Goal: Information Seeking & Learning: Find specific page/section

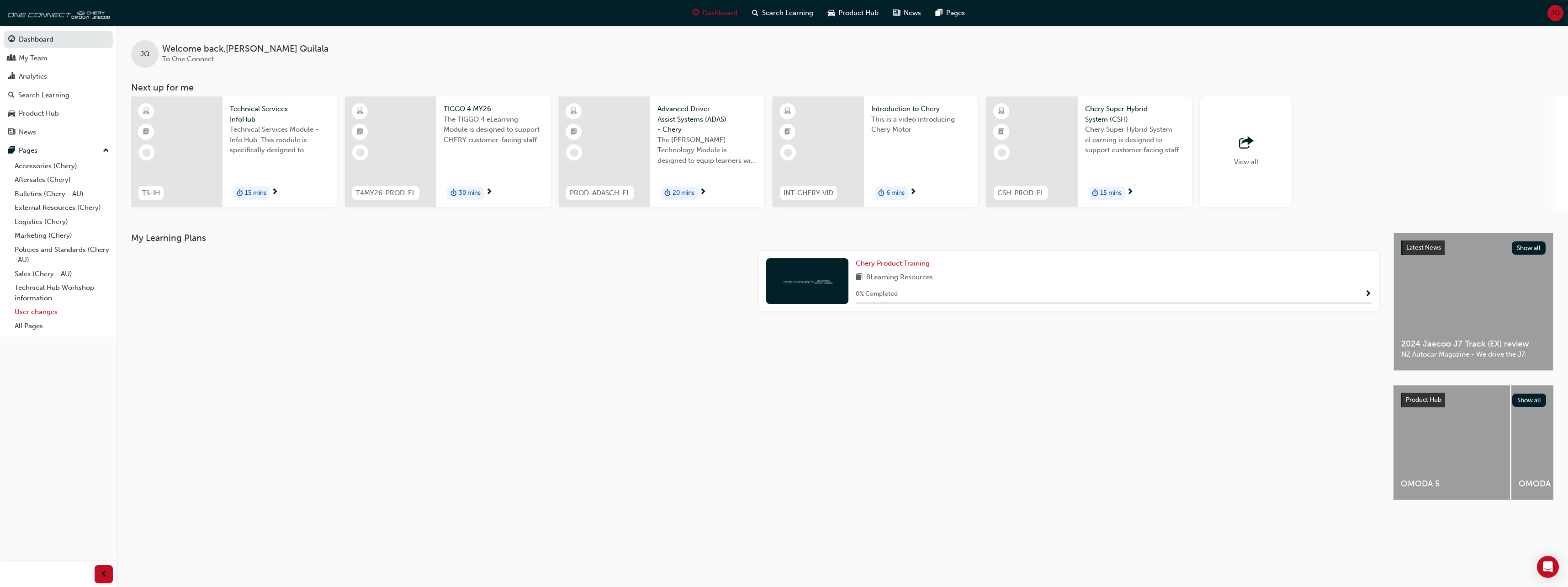
click at [46, 315] on link "User changes" at bounding box center [61, 312] width 102 height 15
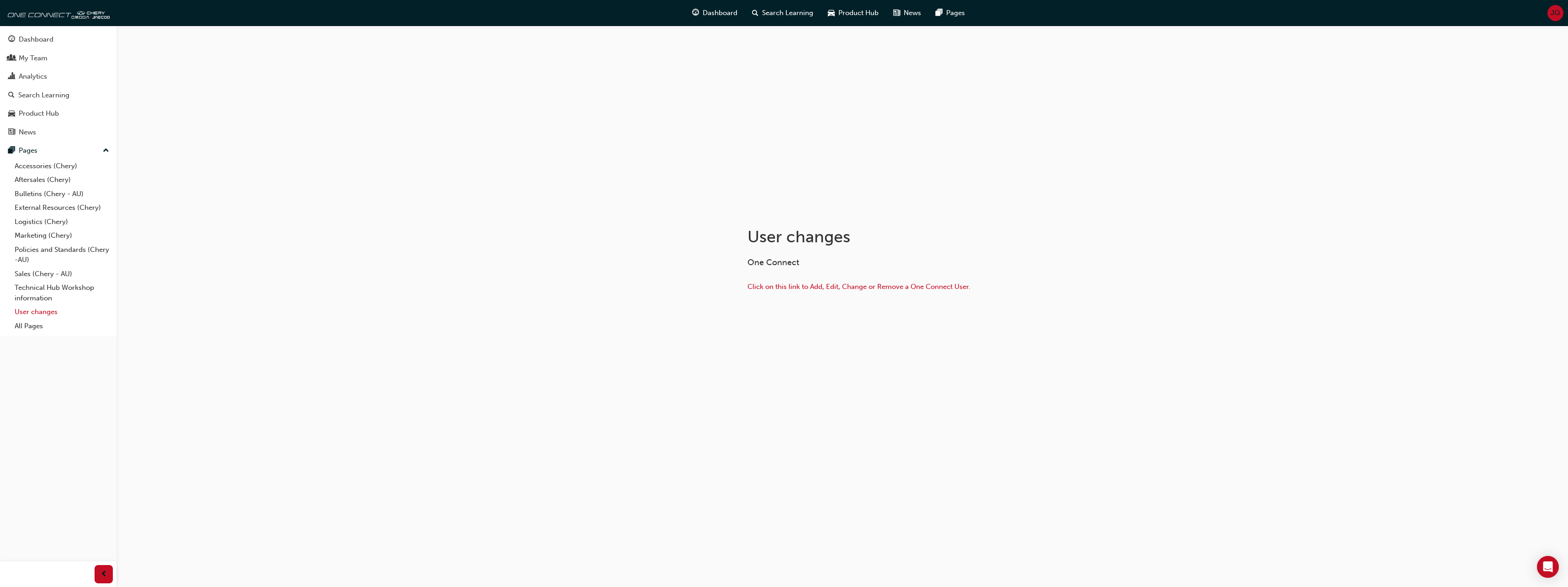
click at [31, 312] on link "User changes" at bounding box center [61, 312] width 102 height 15
click at [36, 327] on link "All Pages" at bounding box center [61, 326] width 102 height 15
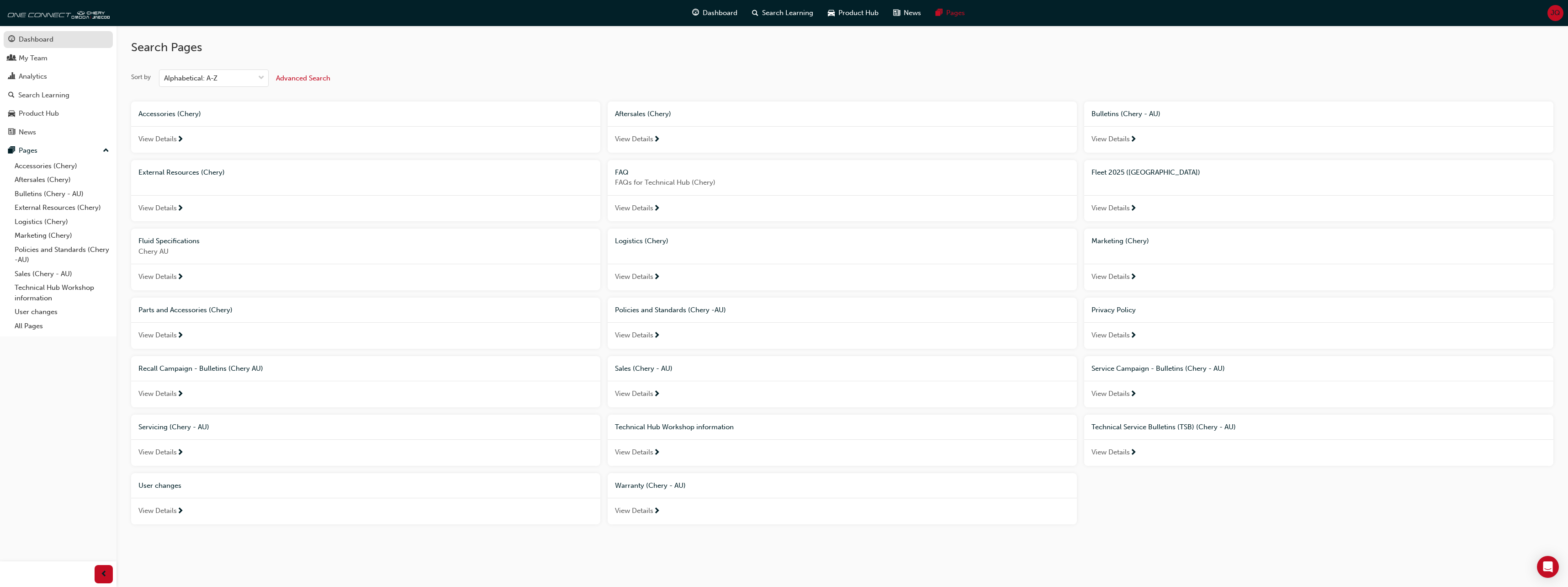
click at [46, 44] on div "Dashboard" at bounding box center [36, 39] width 35 height 11
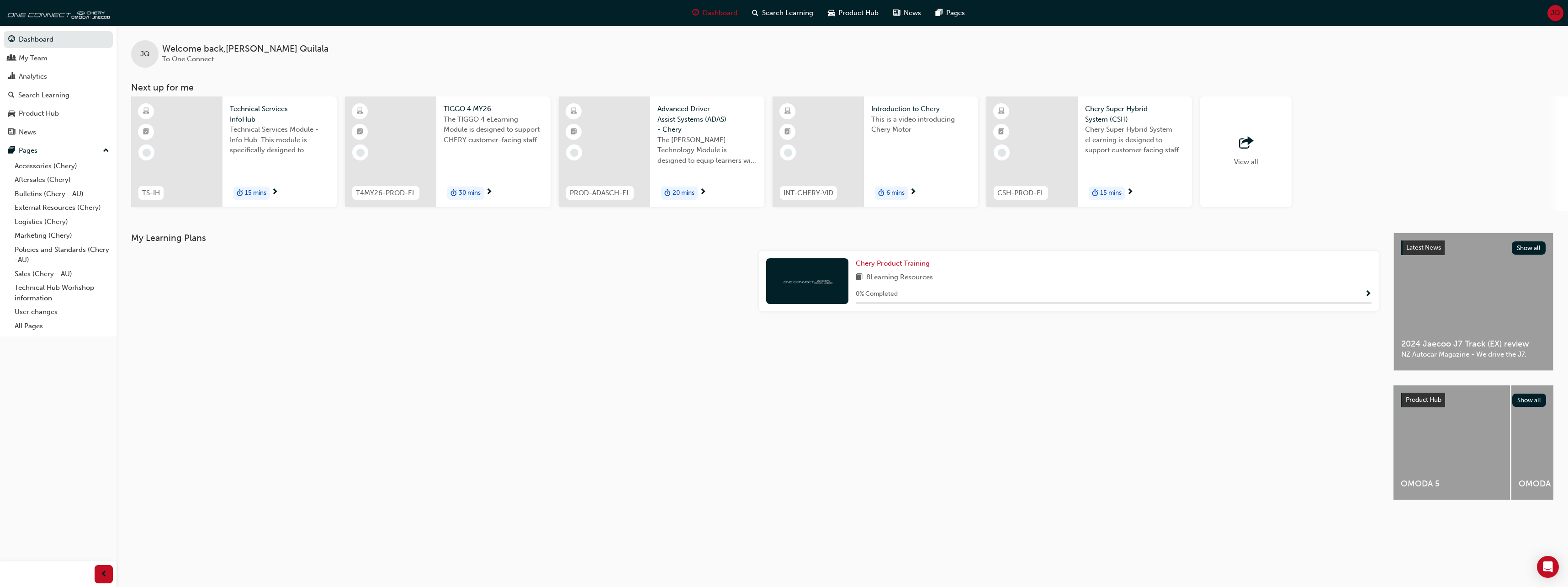
click at [1551, 15] on span "JQ" at bounding box center [1555, 13] width 10 height 11
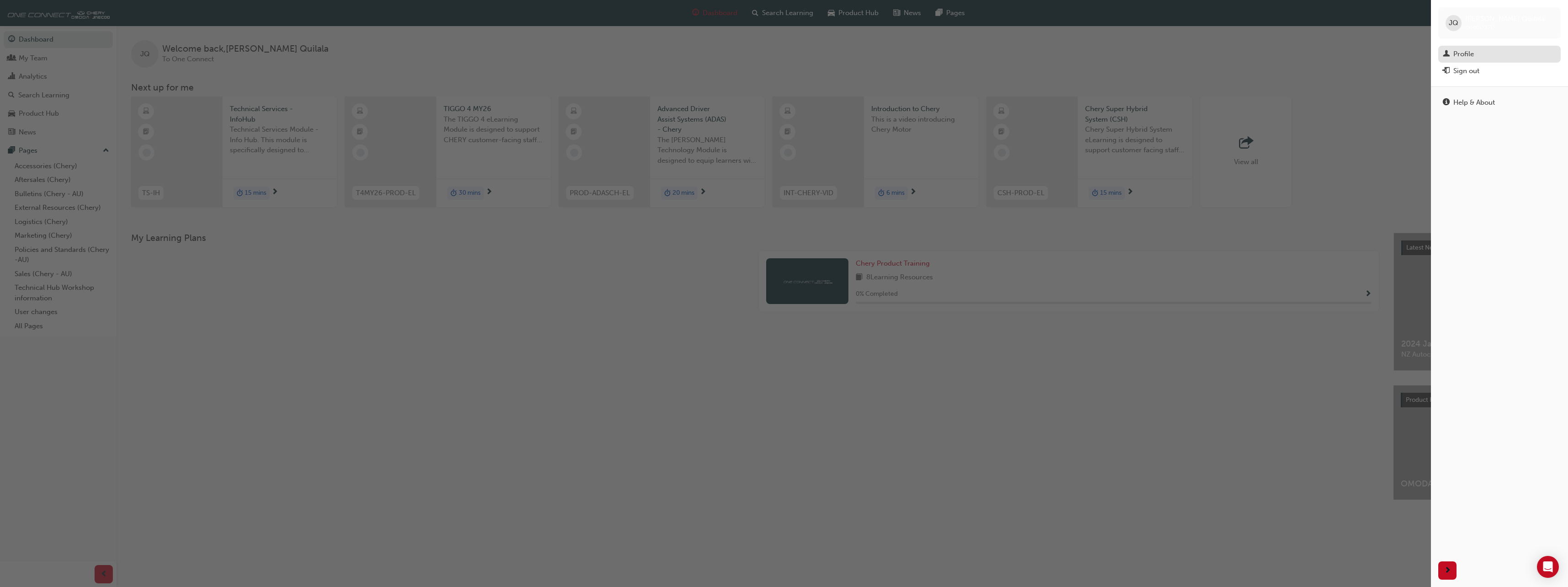
click at [1459, 54] on div "Profile" at bounding box center [1463, 54] width 20 height 11
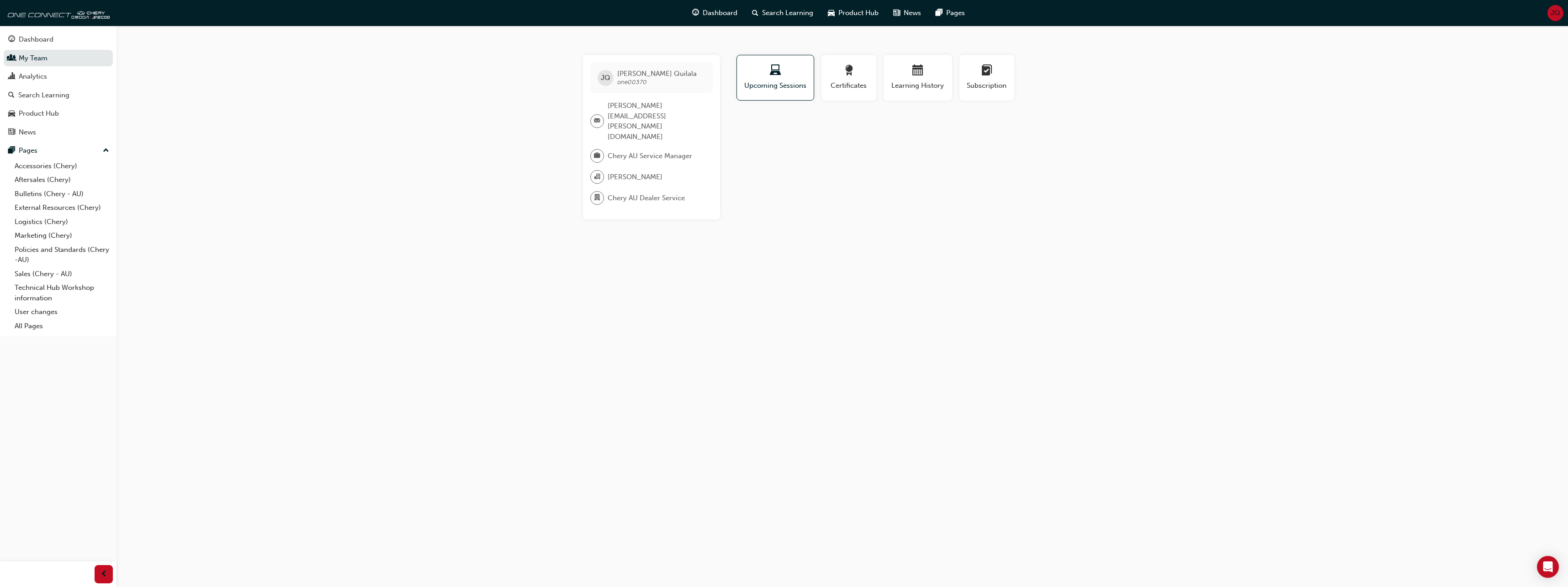
click at [646, 171] on span "[PERSON_NAME]" at bounding box center [635, 176] width 55 height 11
click at [626, 193] on span "Chery AU Dealer Service" at bounding box center [645, 198] width 77 height 11
click at [826, 175] on div "Profile Upcoming Sessions Certificates Learning History Subscription JQ [PERSON…" at bounding box center [918, 136] width 367 height 165
click at [617, 64] on div "JQ [PERSON_NAME] one00370" at bounding box center [651, 78] width 123 height 31
click at [28, 76] on div "Analytics" at bounding box center [32, 76] width 28 height 11
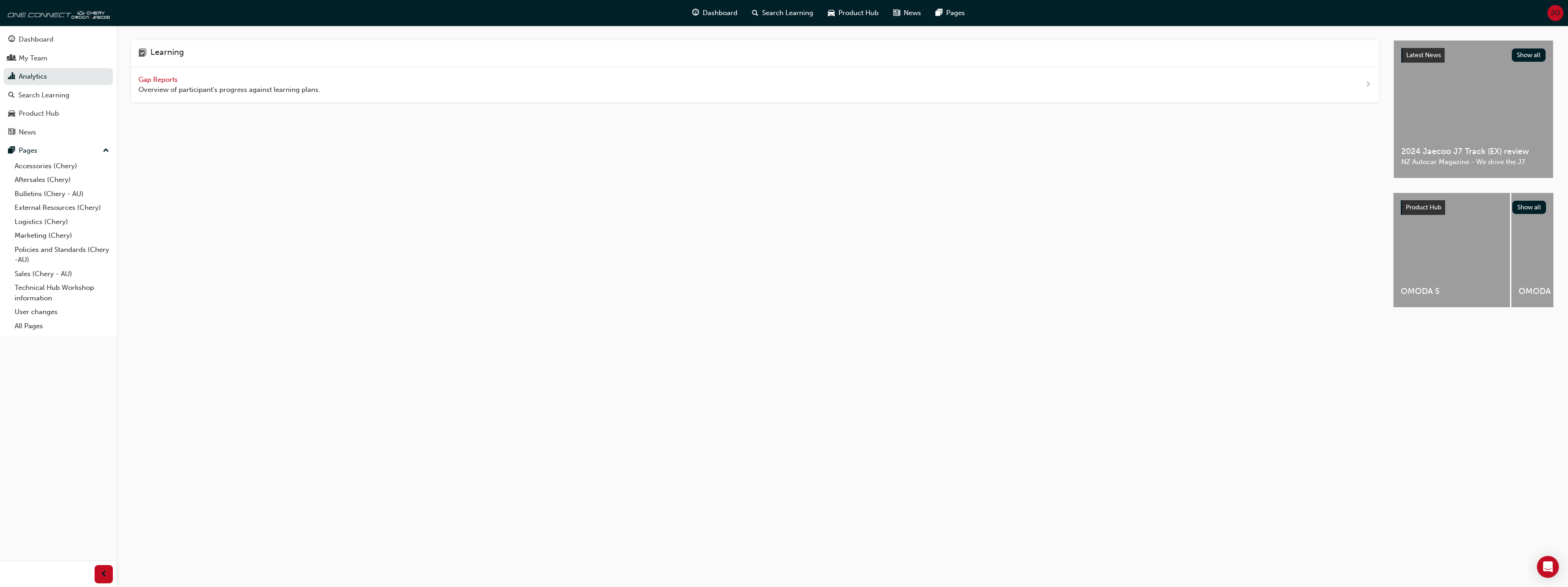
click at [171, 81] on span "Gap Reports" at bounding box center [159, 79] width 41 height 8
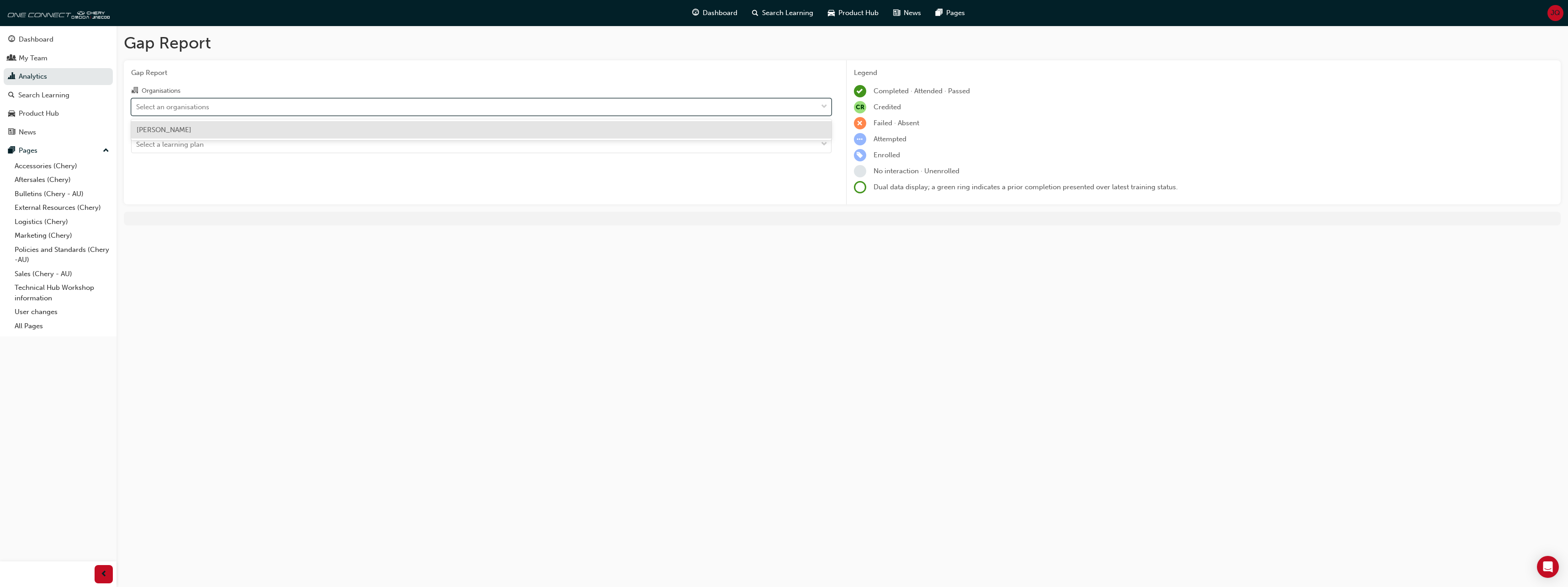
click at [240, 101] on div "Select an organisations" at bounding box center [474, 106] width 685 height 16
click at [137, 102] on input "Organisations option [PERSON_NAME] focused, 1 of 1. 1 result available. Use Up …" at bounding box center [136, 106] width 1 height 8
click at [207, 126] on div "[PERSON_NAME]" at bounding box center [481, 129] width 700 height 18
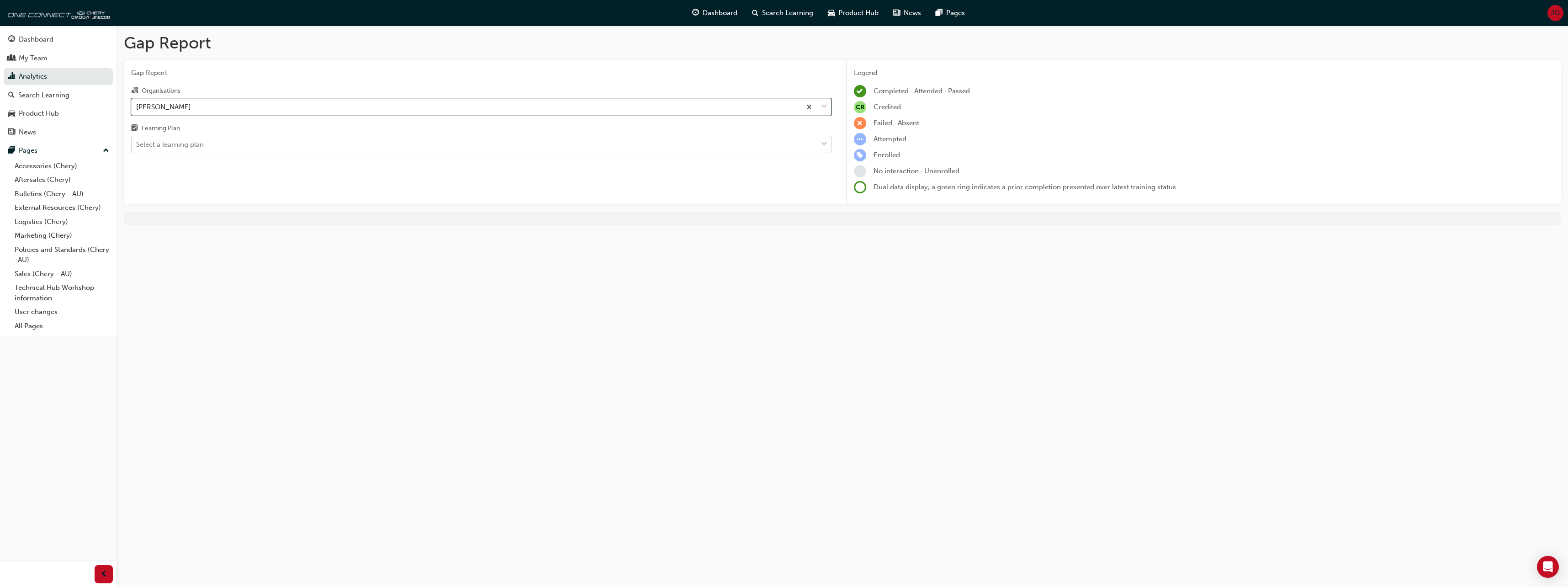
click at [232, 142] on div "Select a learning plan" at bounding box center [474, 144] width 685 height 16
click at [137, 142] on input "Learning Plan Select a learning plan" at bounding box center [136, 144] width 1 height 8
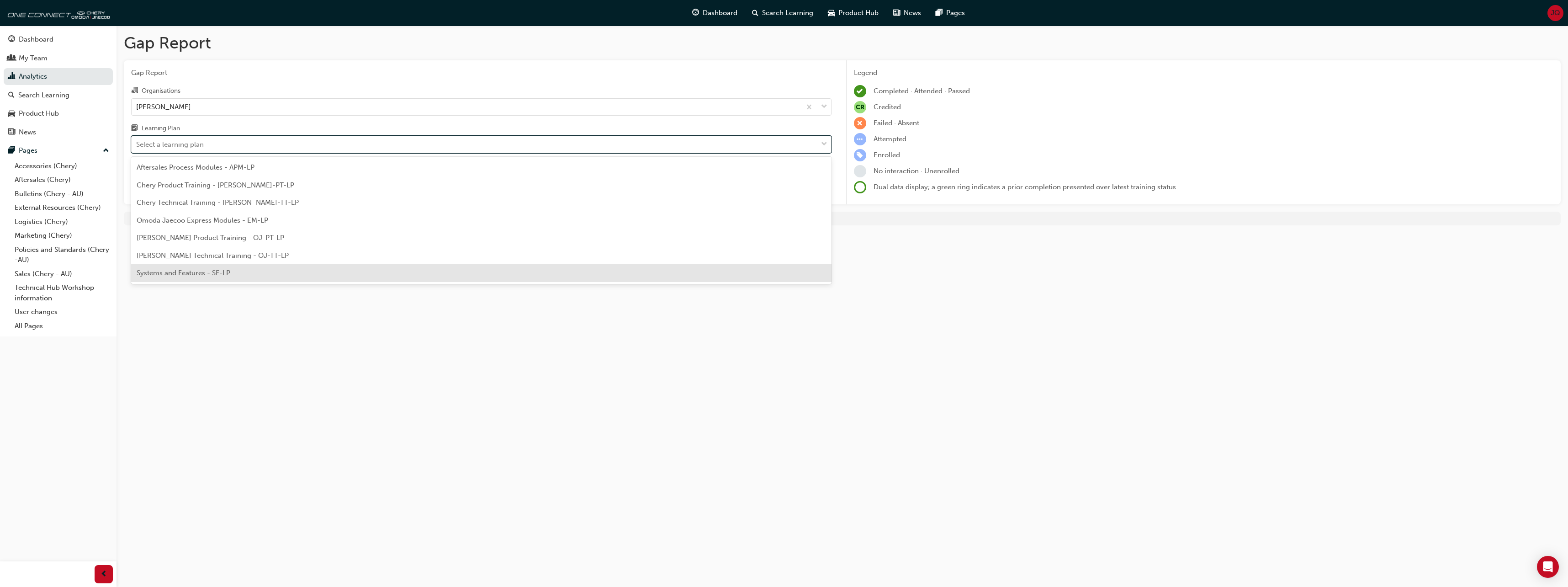
click at [281, 338] on div "Gap Report Gap Report Organisations Chery Belconnen Learning Plan option System…" at bounding box center [784, 293] width 1568 height 587
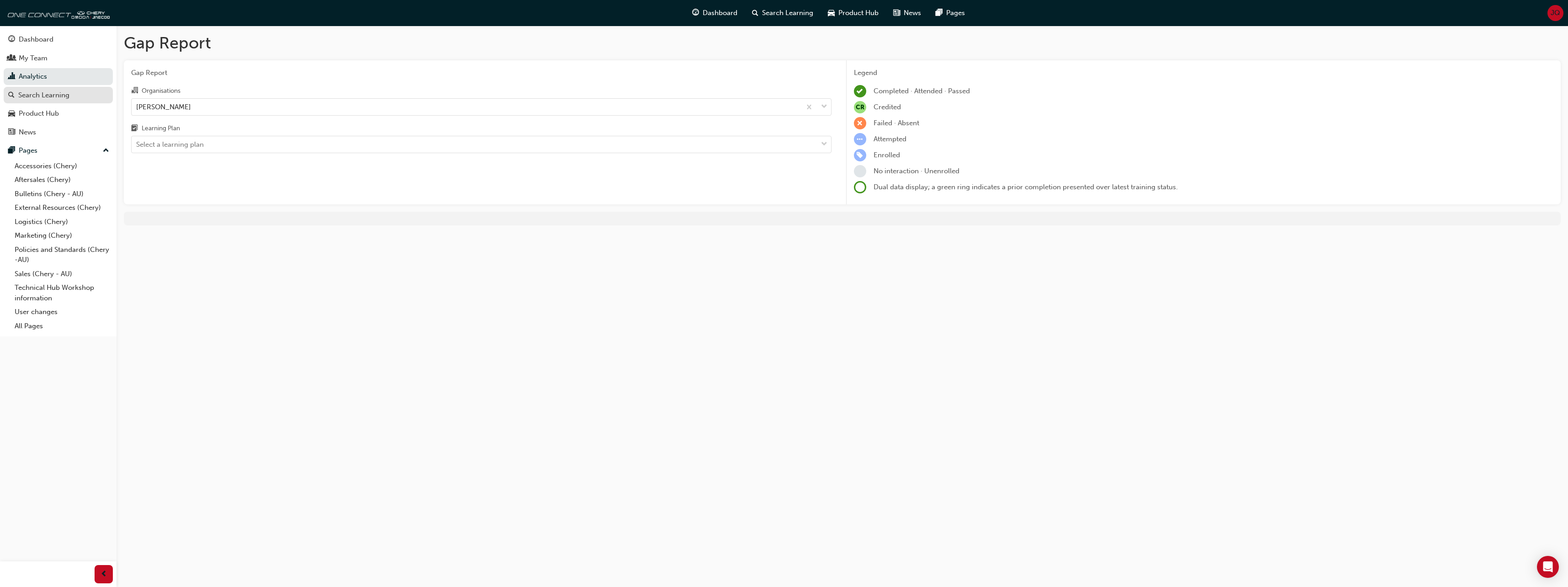
click at [53, 99] on div "Search Learning" at bounding box center [44, 94] width 52 height 11
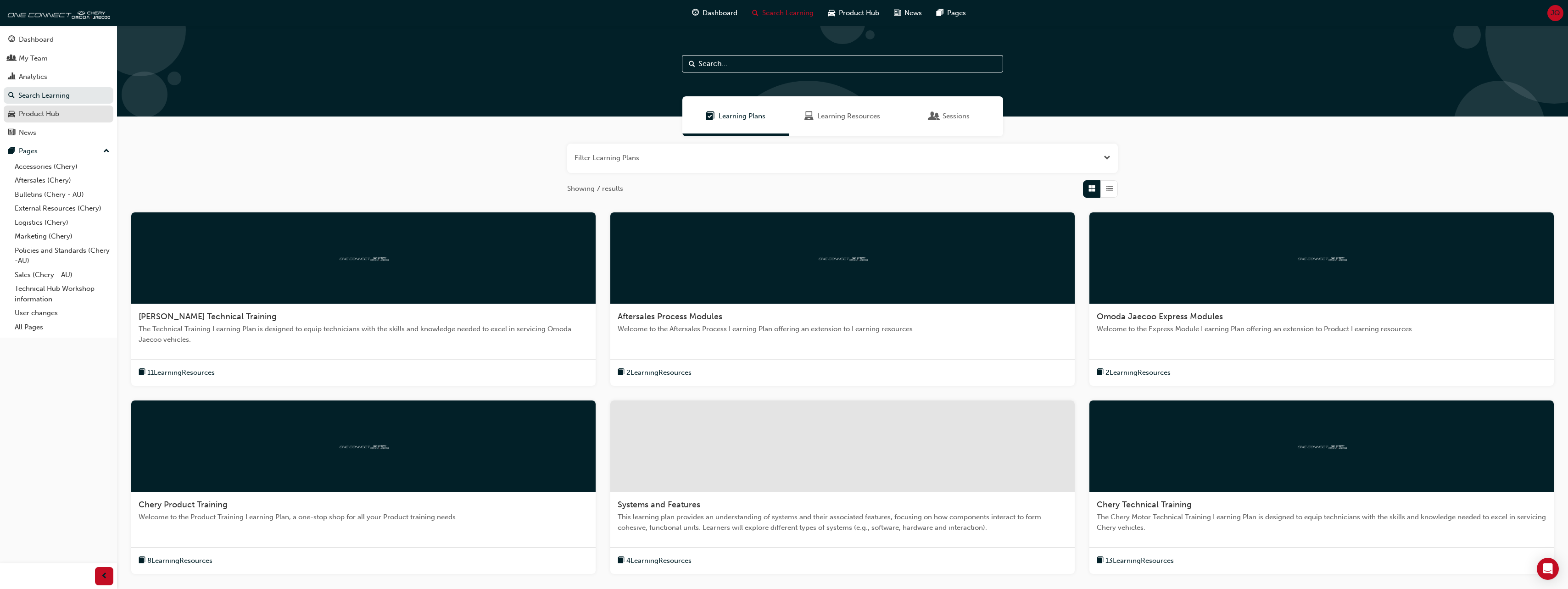
click at [48, 119] on div "Product Hub" at bounding box center [58, 114] width 101 height 12
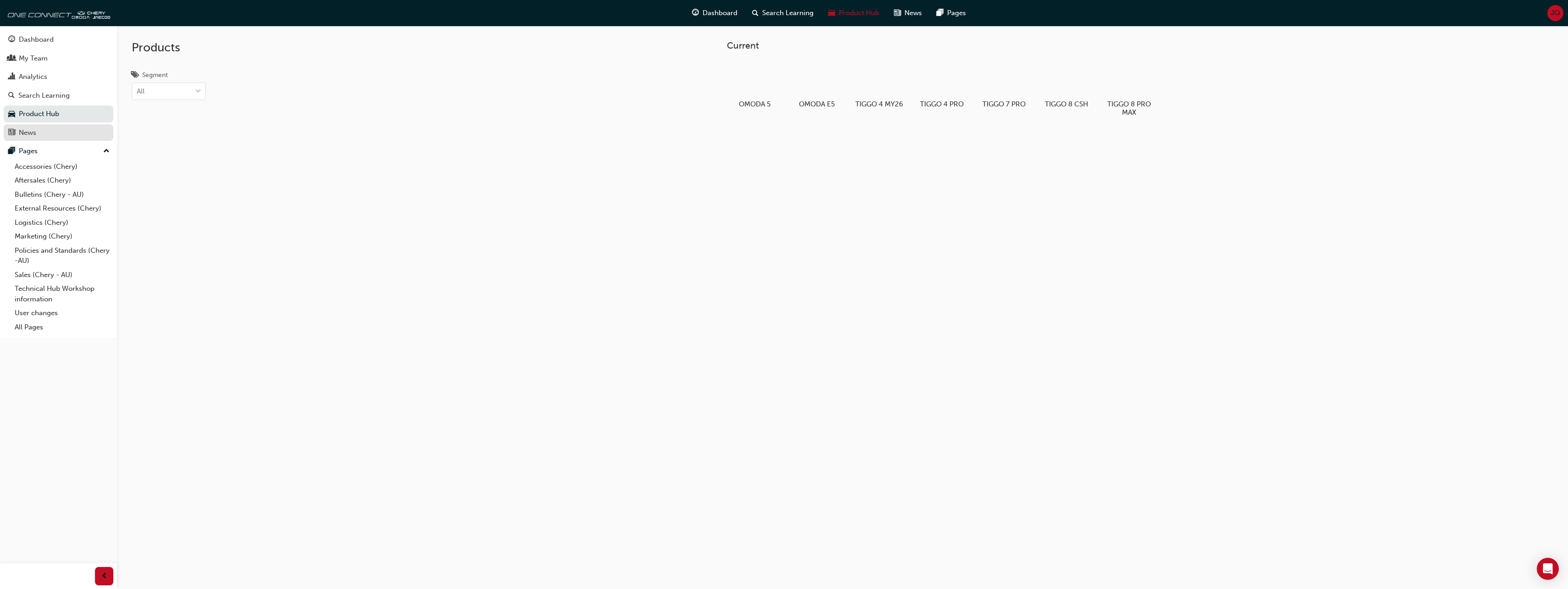
click at [38, 138] on link "News" at bounding box center [59, 132] width 109 height 17
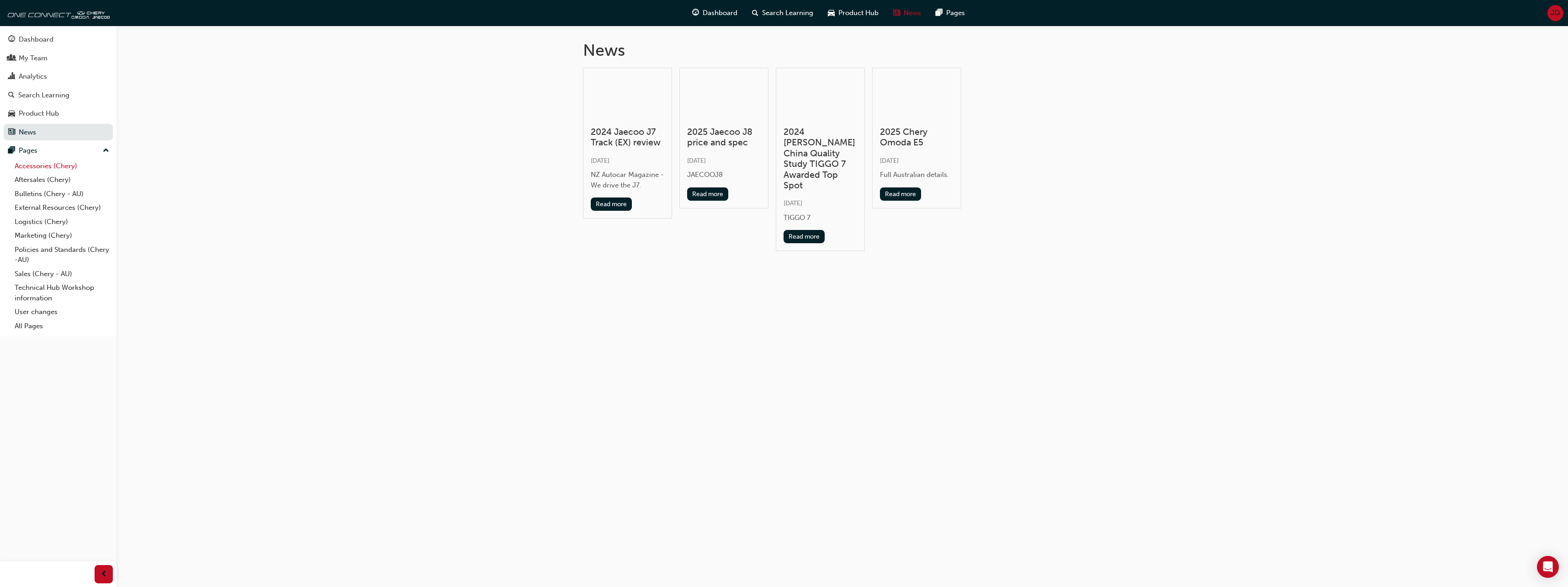
click at [44, 165] on link "Accessories (Chery)" at bounding box center [61, 165] width 102 height 15
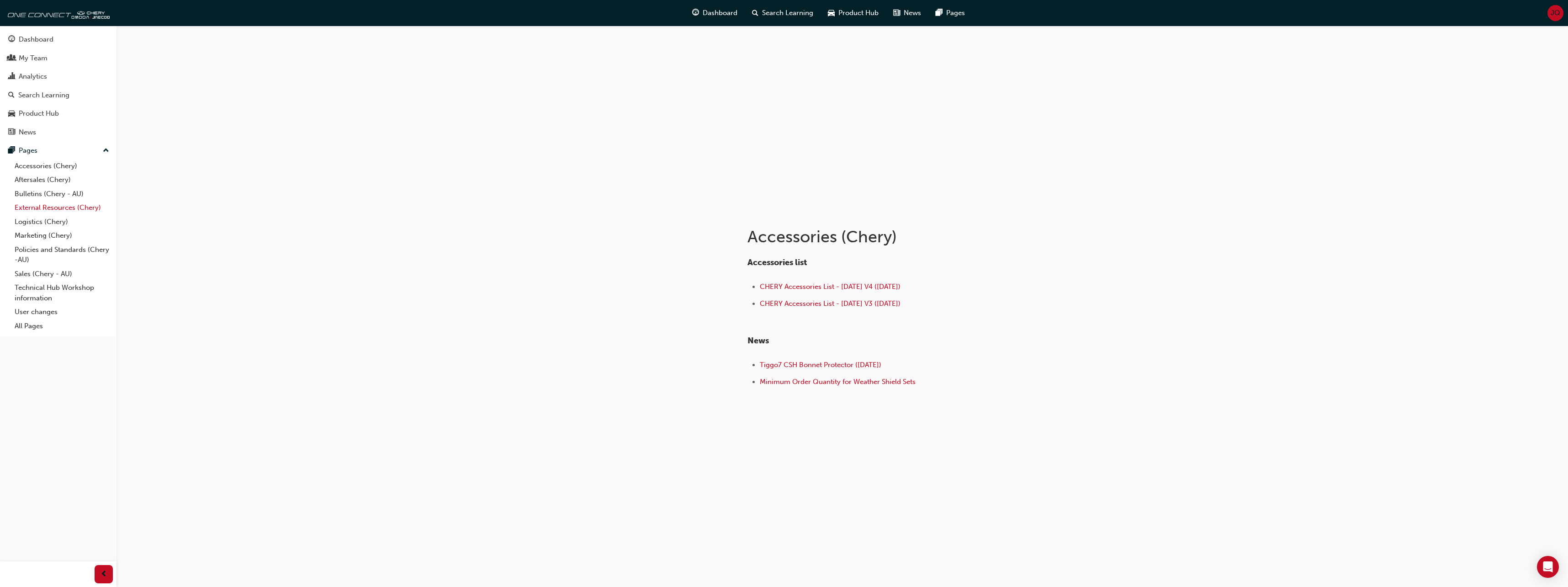
click at [53, 205] on link "External Resources (Chery)" at bounding box center [61, 207] width 102 height 15
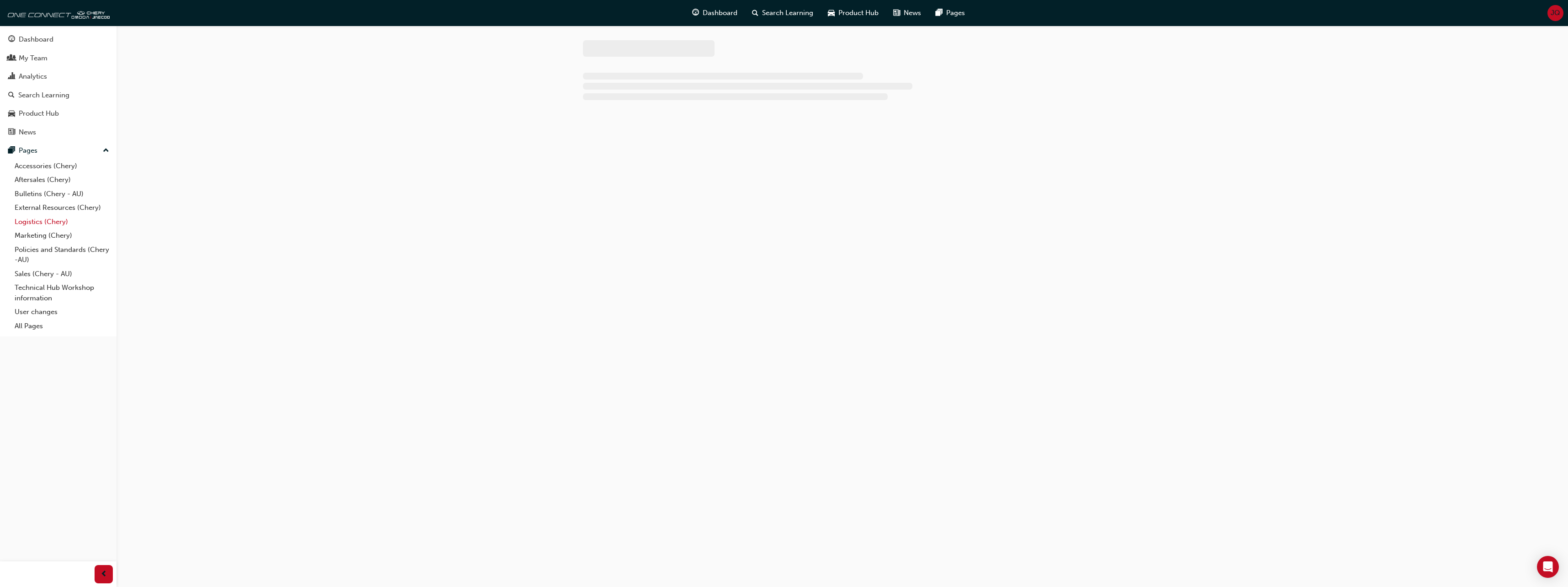
click at [52, 226] on link "Logistics (Chery)" at bounding box center [61, 222] width 102 height 15
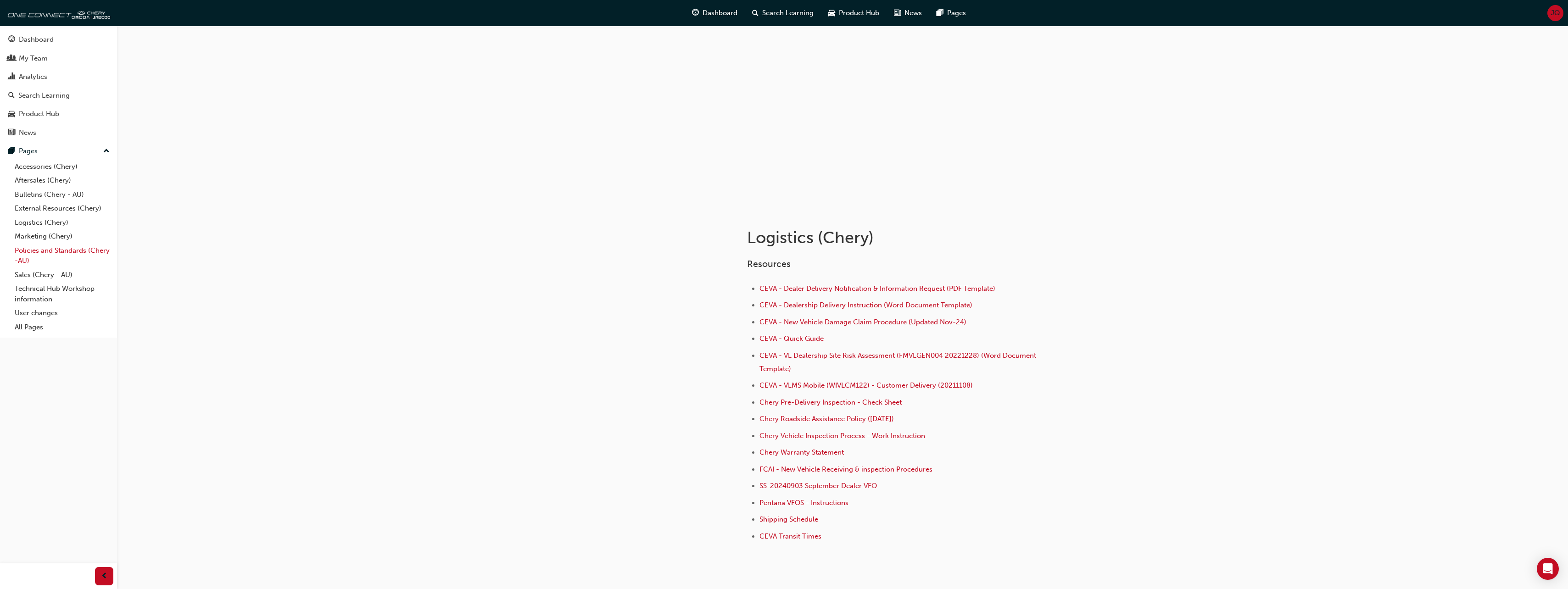
click at [53, 246] on link "Policies and Standards (Chery -AU)" at bounding box center [62, 255] width 103 height 24
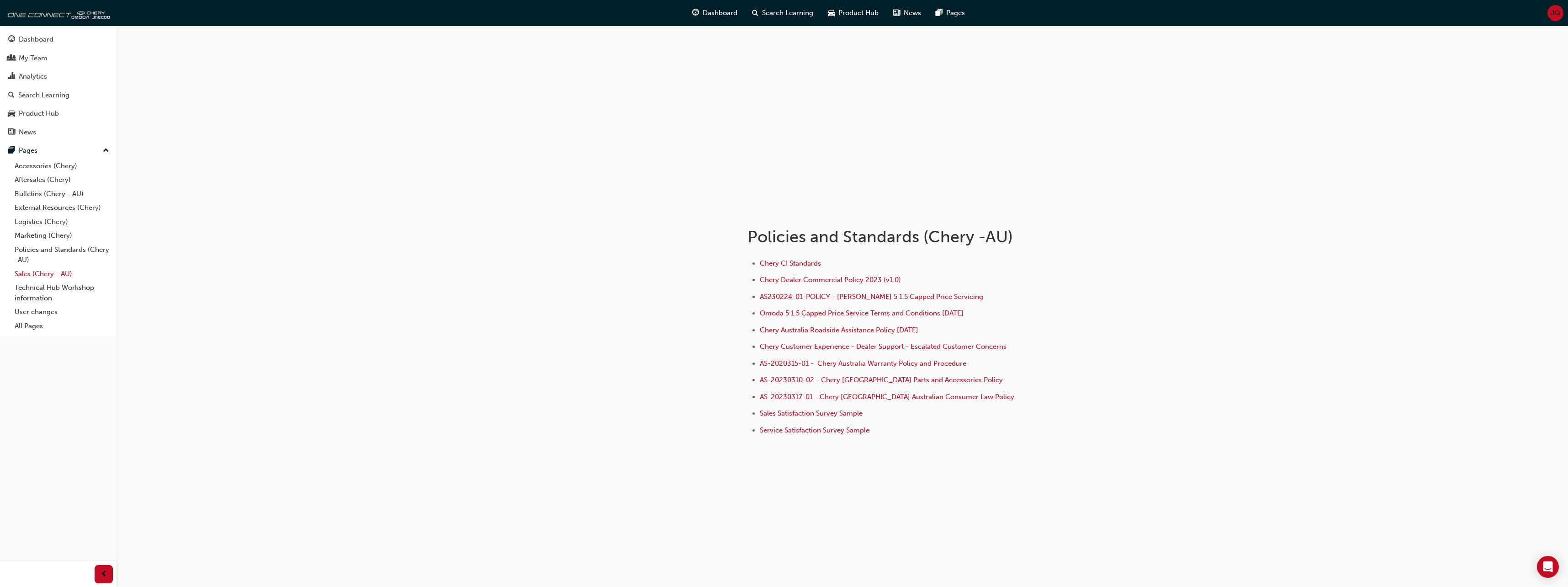
click at [64, 273] on link "Sales (Chery - AU)" at bounding box center [61, 274] width 102 height 15
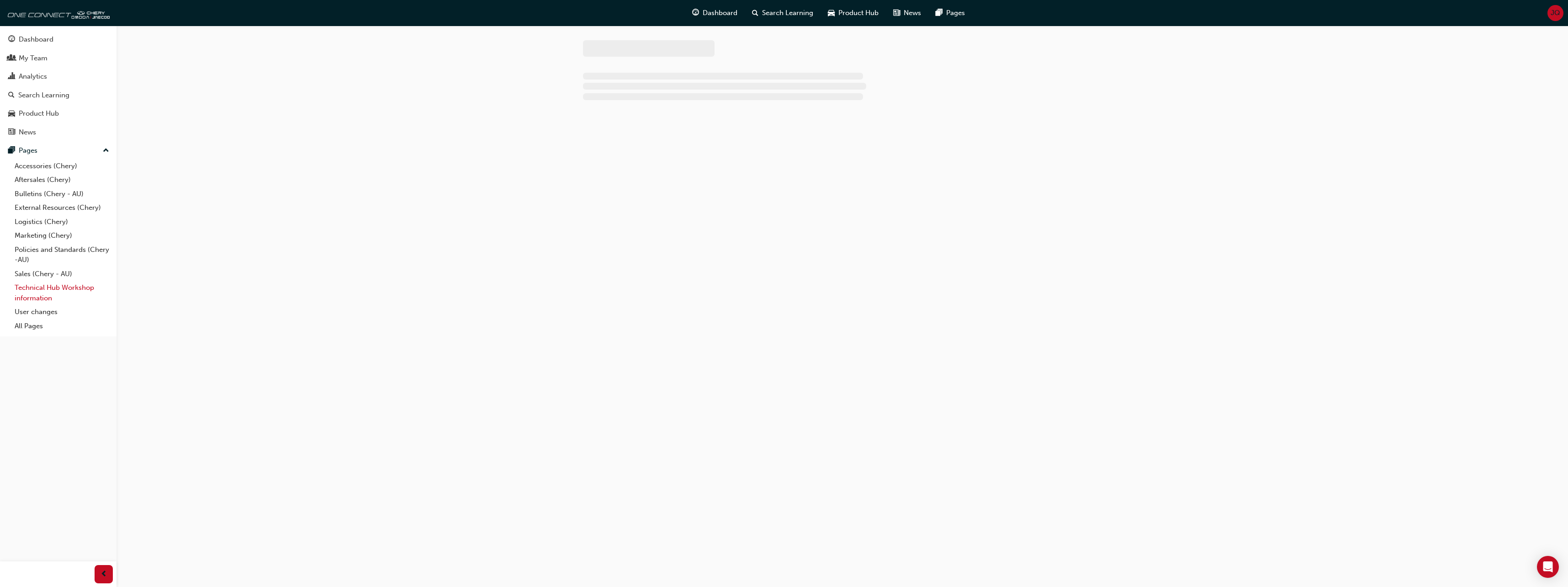
click at [64, 286] on link "Technical Hub Workshop information" at bounding box center [61, 292] width 102 height 24
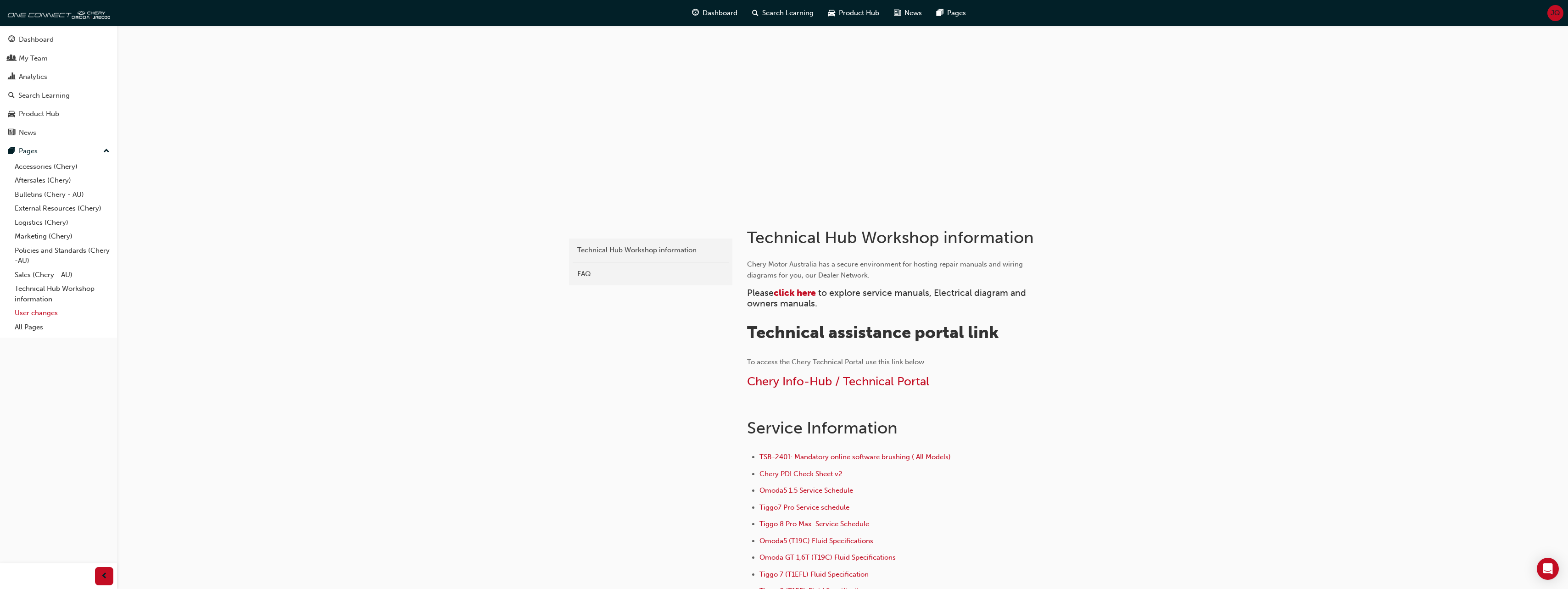
click at [51, 315] on link "User changes" at bounding box center [62, 313] width 103 height 15
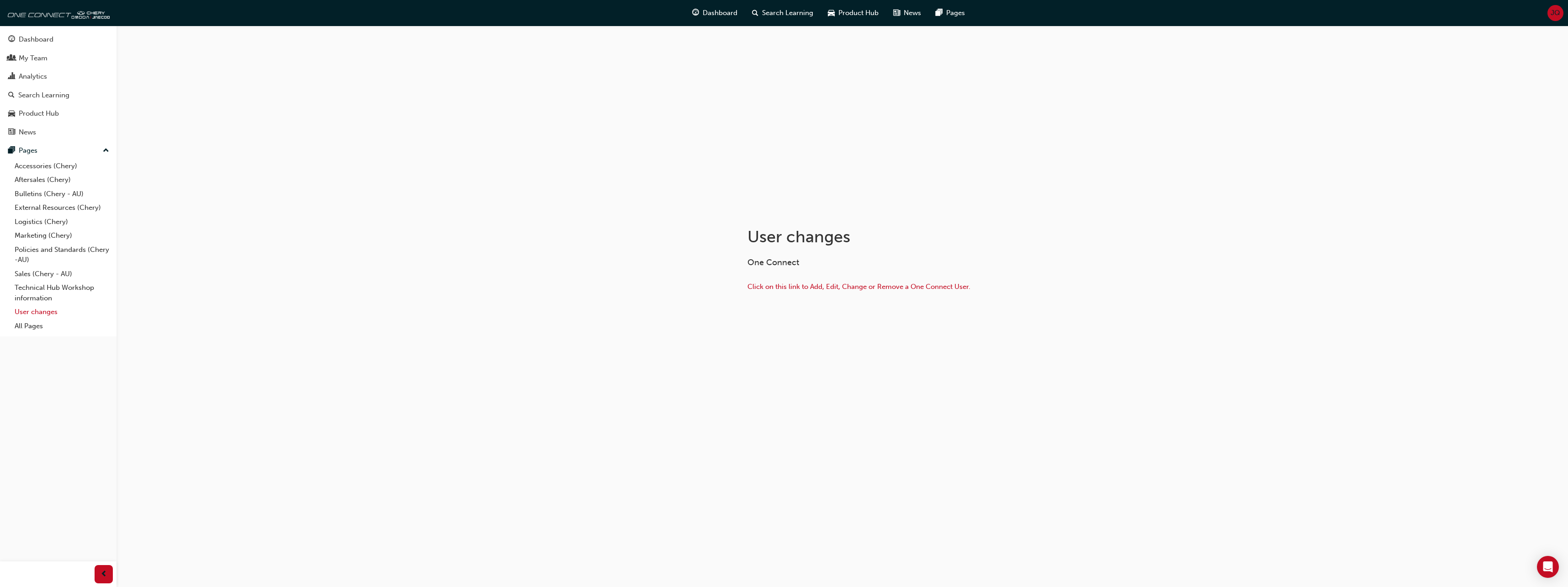
click at [45, 309] on link "User changes" at bounding box center [61, 312] width 102 height 15
click at [42, 314] on link "User changes" at bounding box center [61, 312] width 102 height 15
click at [38, 329] on link "All Pages" at bounding box center [61, 326] width 102 height 15
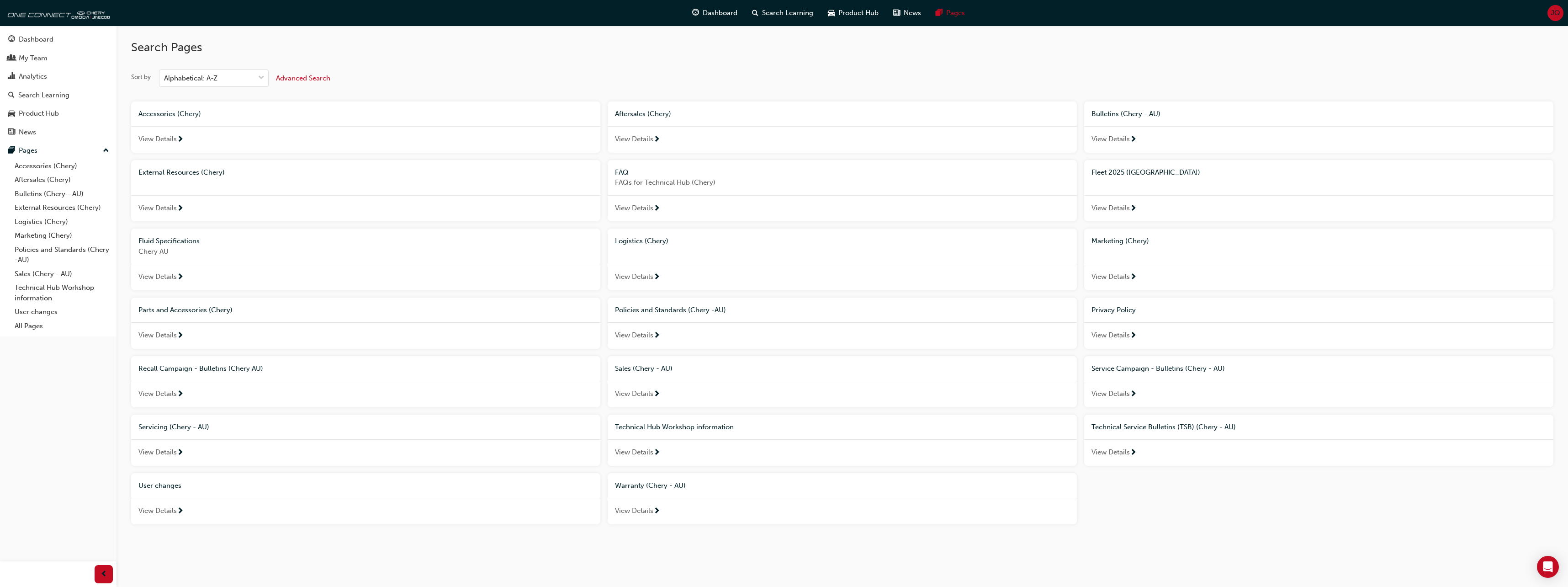
click at [655, 511] on span "next-icon" at bounding box center [656, 511] width 7 height 8
click at [177, 515] on span "next-icon" at bounding box center [180, 511] width 7 height 8
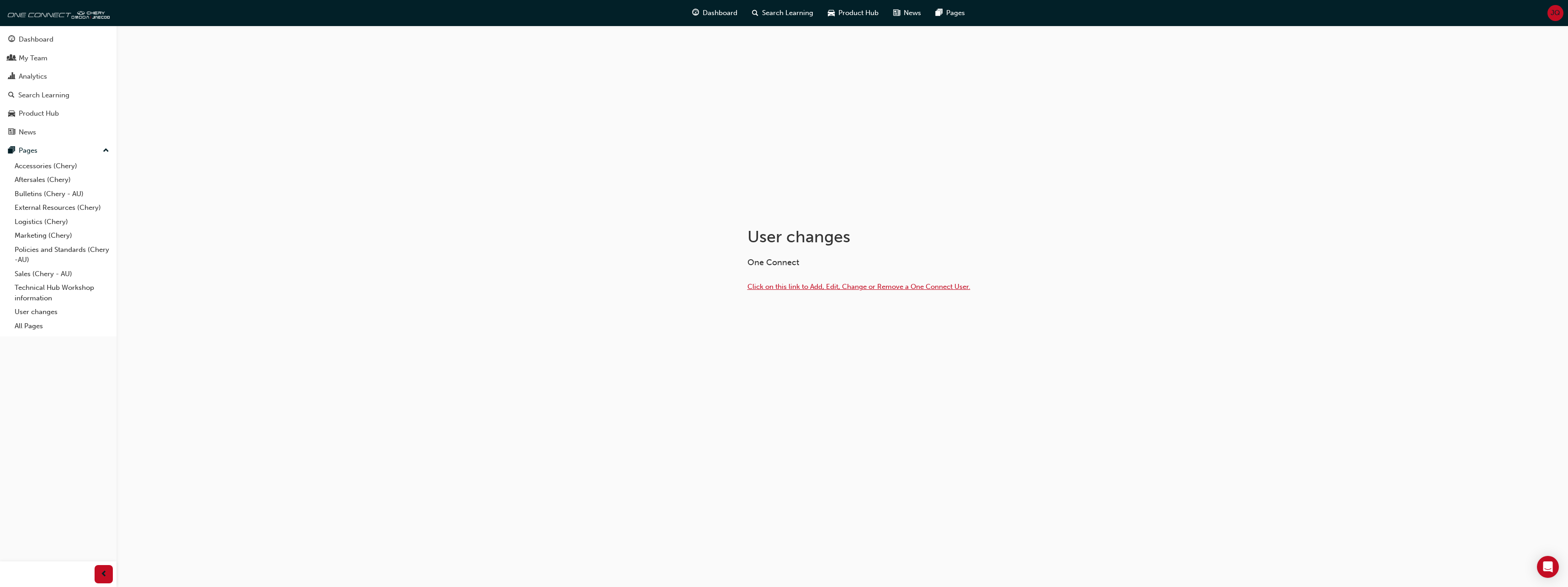
click at [796, 289] on span "Click on this link to Add, Edit, Change or Remove a One Connect User." at bounding box center [858, 286] width 223 height 8
